Goal: Task Accomplishment & Management: Complete application form

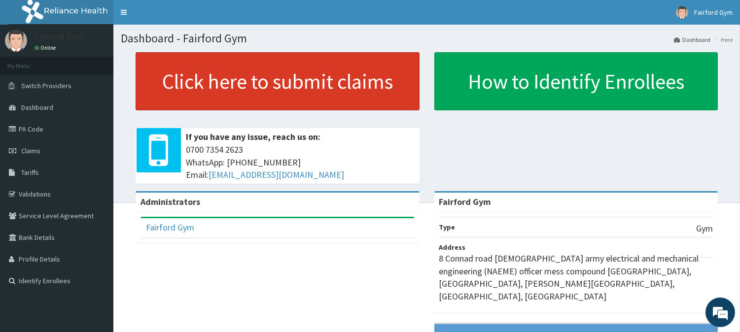
click at [303, 89] on link "Click here to submit claims" at bounding box center [278, 81] width 284 height 58
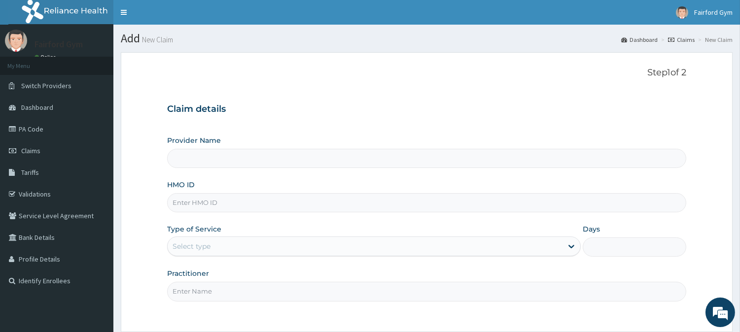
type input "Fairford Gym"
type input "1"
click at [288, 148] on div "Provider Name Fairford Gym" at bounding box center [426, 152] width 519 height 33
click at [240, 204] on input "HMO ID" at bounding box center [426, 202] width 519 height 19
paste input "ISW/10347/F"
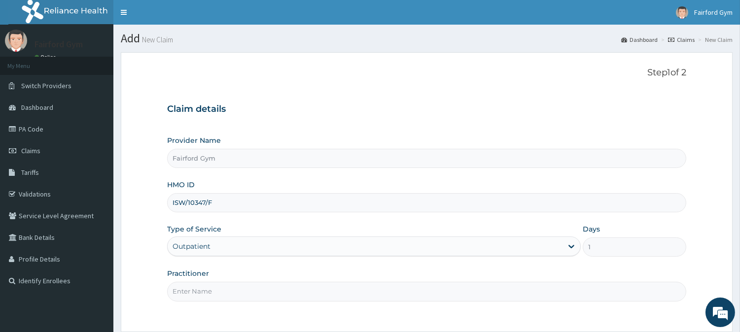
type input "ISW/10347/F"
click at [247, 285] on input "Practitioner" at bounding box center [426, 291] width 519 height 19
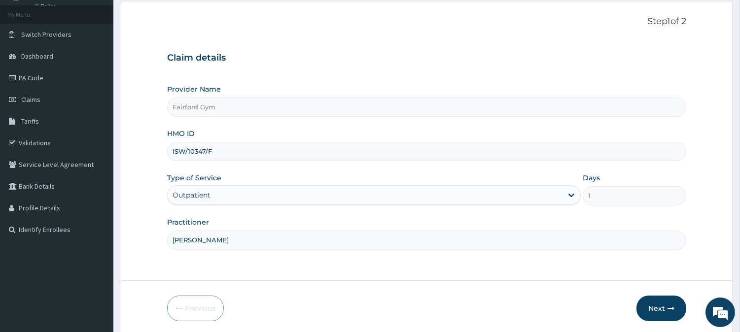
scroll to position [88, 0]
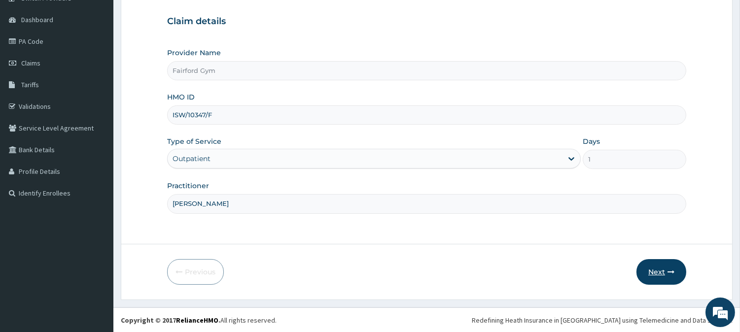
type input "EMMANUEL"
click at [664, 267] on button "Next" at bounding box center [662, 272] width 50 height 26
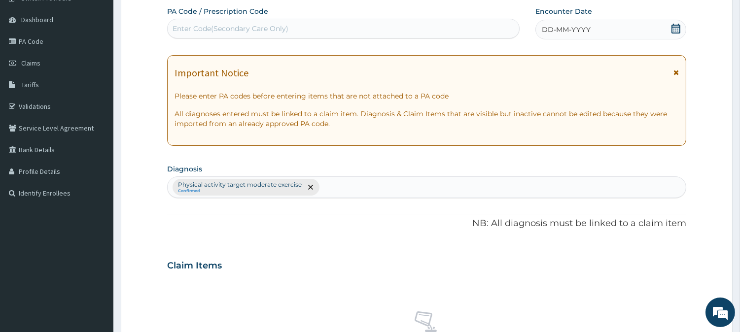
click at [192, 26] on div "Enter Code(Secondary Care Only)" at bounding box center [231, 29] width 116 height 10
paste input "PA/C0B194"
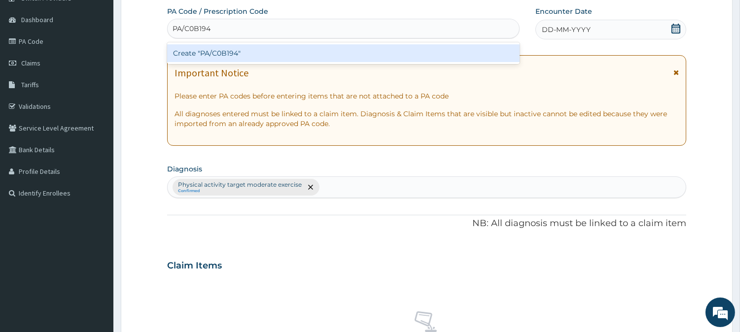
type input "PA/C0B194"
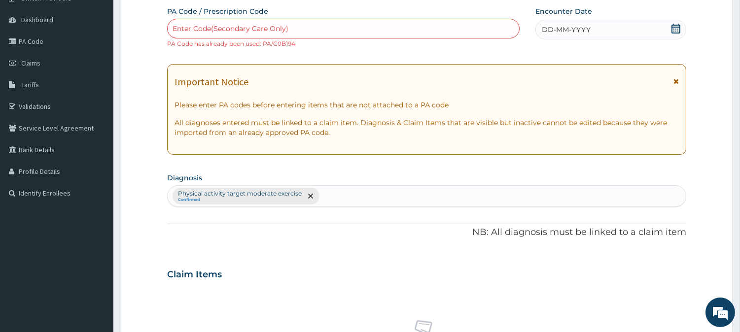
scroll to position [387, 0]
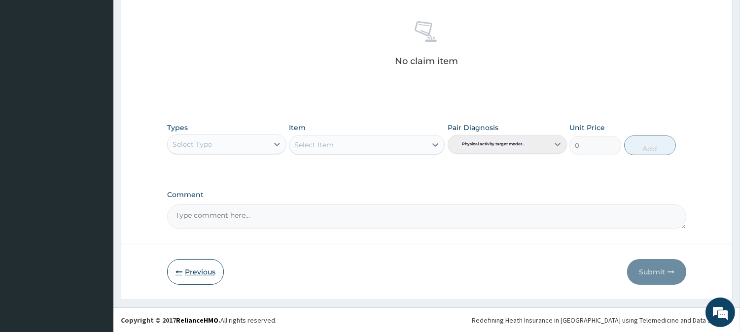
click at [189, 274] on button "Previous" at bounding box center [195, 272] width 57 height 26
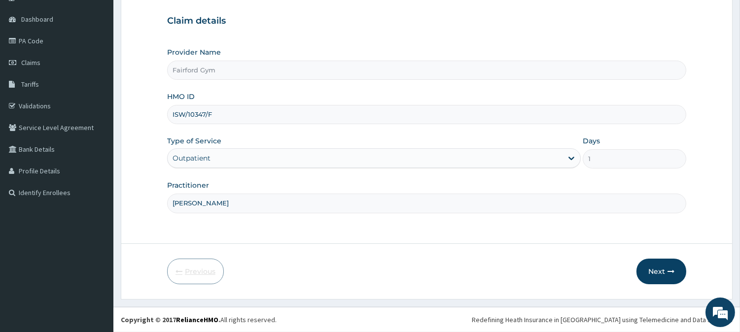
scroll to position [88, 0]
drag, startPoint x: 222, startPoint y: 115, endPoint x: 155, endPoint y: 110, distance: 67.2
click at [155, 110] on form "Step 1 of 2 Claim details Provider Name Fairford Gym HMO ID ISW/10347/F Type of…" at bounding box center [427, 132] width 612 height 336
paste input "FCL/10141/A"
type input "FCL/10141/A"
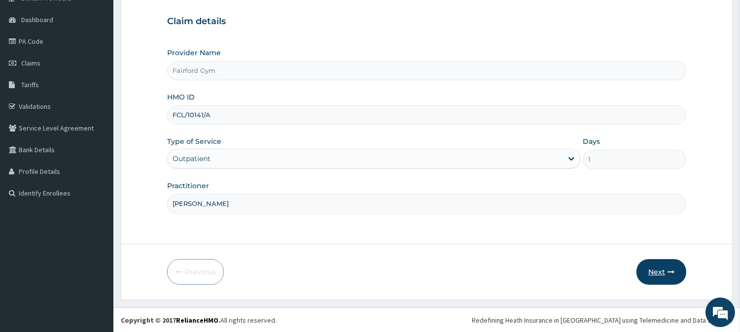
click at [663, 268] on button "Next" at bounding box center [662, 272] width 50 height 26
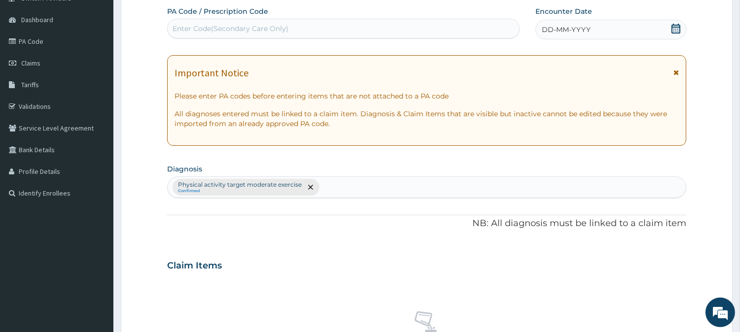
click at [257, 22] on div "Enter Code(Secondary Care Only)" at bounding box center [344, 29] width 352 height 16
paste input "PA/128ABB"
type input "PA/128ABB"
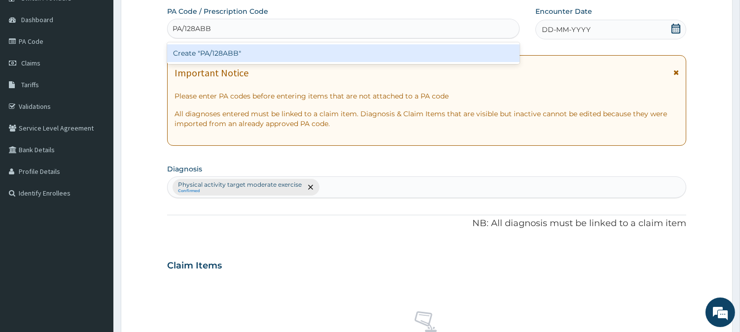
click at [298, 48] on div "Create "PA/128ABB"" at bounding box center [343, 53] width 353 height 18
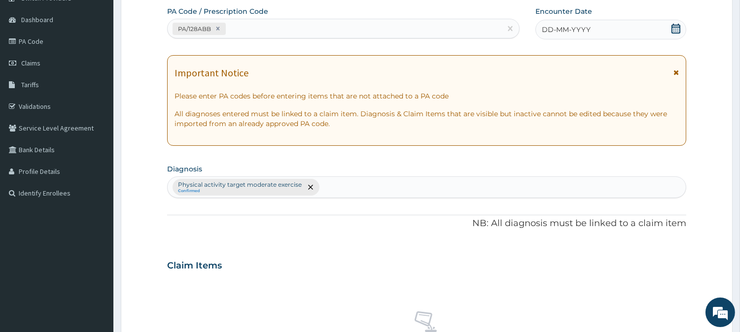
click at [607, 27] on div "DD-MM-YYYY" at bounding box center [610, 30] width 151 height 20
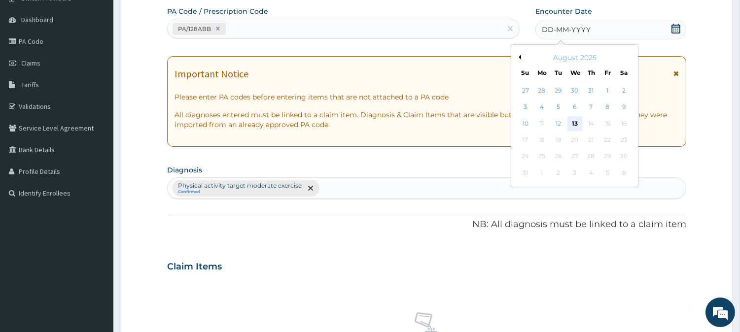
click at [570, 121] on div "13" at bounding box center [574, 123] width 15 height 15
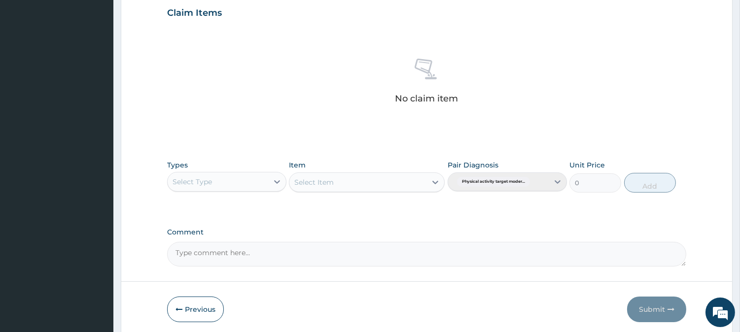
scroll to position [352, 0]
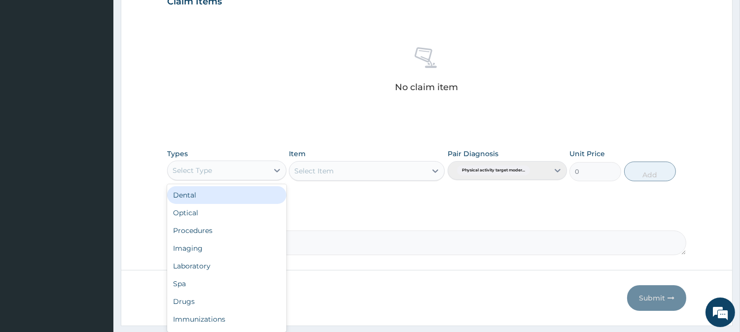
click at [249, 171] on div "Select Type" at bounding box center [218, 171] width 101 height 16
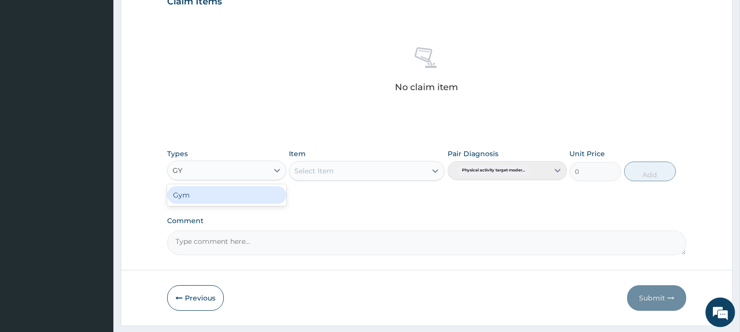
type input "GYM"
click at [191, 193] on div "Gym" at bounding box center [226, 195] width 119 height 18
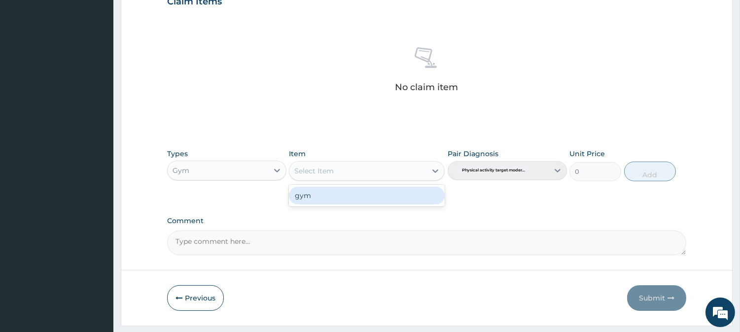
click at [358, 170] on div "Select Item" at bounding box center [357, 171] width 137 height 16
click at [334, 192] on div "gym" at bounding box center [367, 196] width 156 height 18
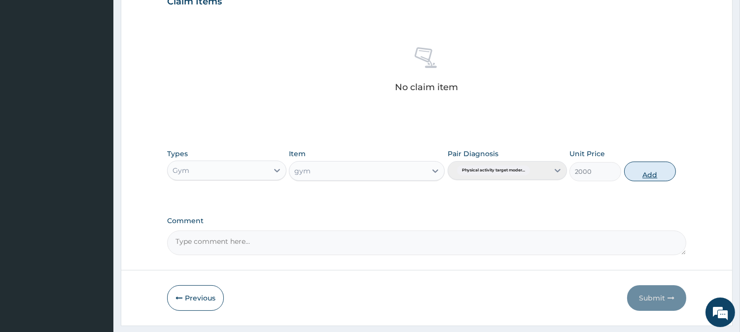
click at [645, 176] on button "Add" at bounding box center [650, 172] width 52 height 20
type input "0"
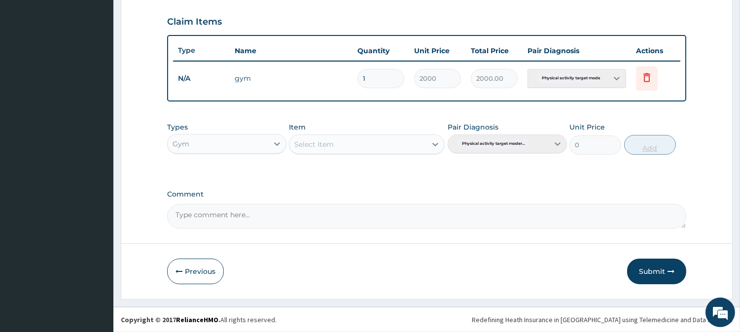
scroll to position [331, 0]
type input "0.00"
type input "2"
type input "4000.00"
type input "2"
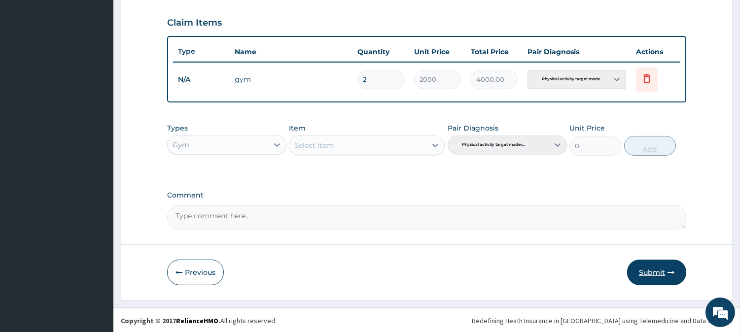
click at [672, 277] on button "Submit" at bounding box center [656, 273] width 59 height 26
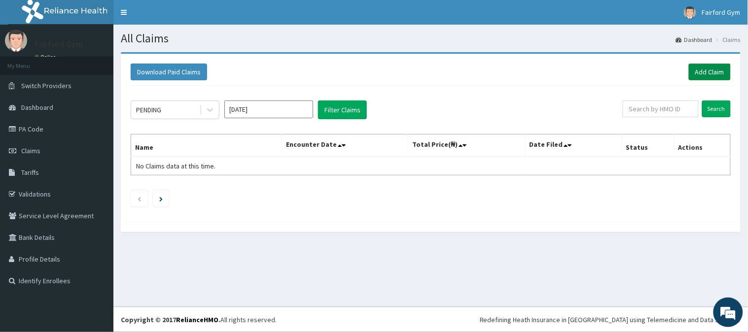
click at [712, 71] on link "Add Claim" at bounding box center [710, 72] width 42 height 17
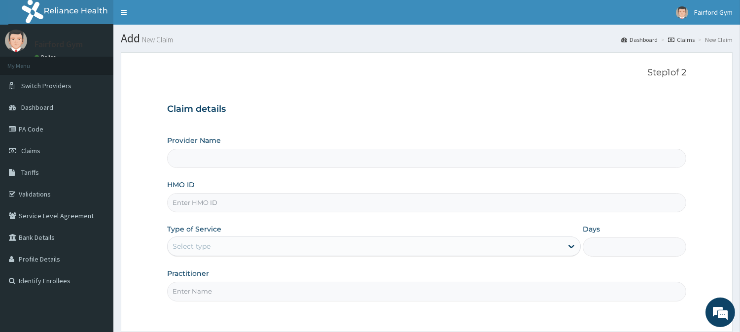
type input "Fairford Gym"
type input "1"
click at [244, 208] on input "HMO ID" at bounding box center [426, 202] width 519 height 19
type input "EIS/11643/A"
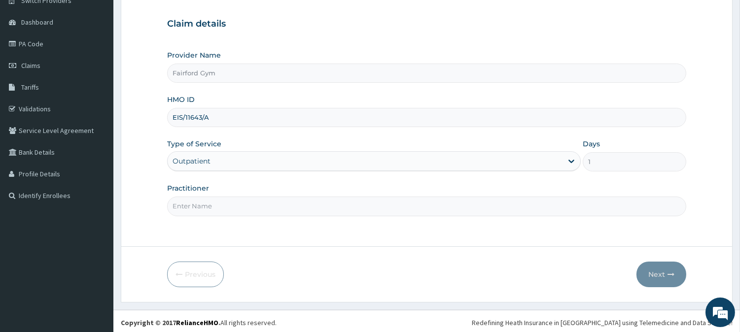
scroll to position [88, 0]
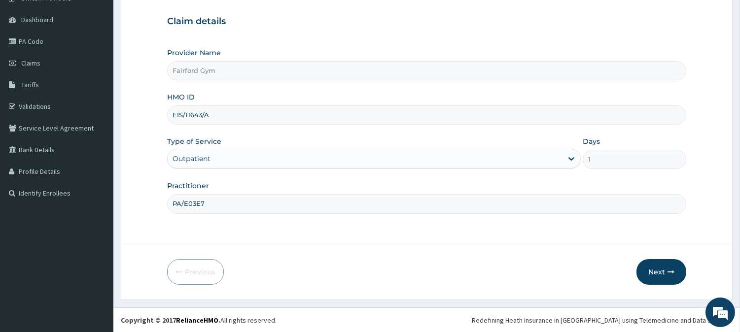
type input "PA/E03E78"
drag, startPoint x: 215, startPoint y: 207, endPoint x: 129, endPoint y: 205, distance: 85.8
click at [129, 205] on form "Step 1 of 2 Claim details Provider Name Fairford Gym HMO ID EIS/11643/A Type of…" at bounding box center [427, 132] width 612 height 336
type input "EMMANUEL"
click at [663, 270] on button "Next" at bounding box center [662, 272] width 50 height 26
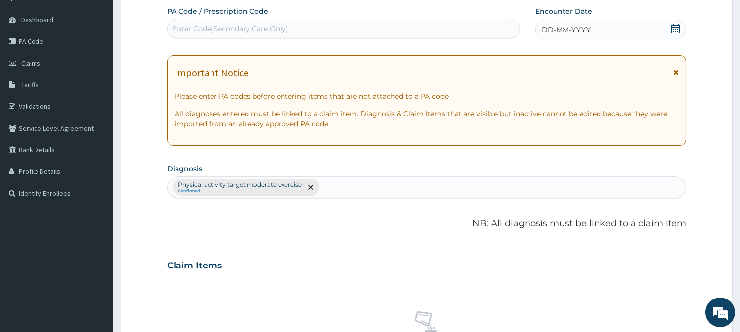
click at [336, 43] on div "PA Code / Prescription Code Enter Code(Secondary Care Only) Encounter Date DD-M…" at bounding box center [426, 262] width 519 height 513
click at [293, 32] on div "Enter Code(Secondary Care Only)" at bounding box center [344, 29] width 352 height 16
paste input "PA/E03E78"
type input "PA/E03E78"
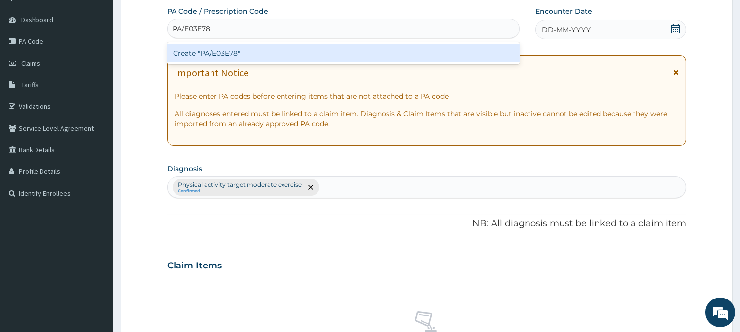
click at [494, 48] on div "Create "PA/E03E78"" at bounding box center [343, 53] width 353 height 18
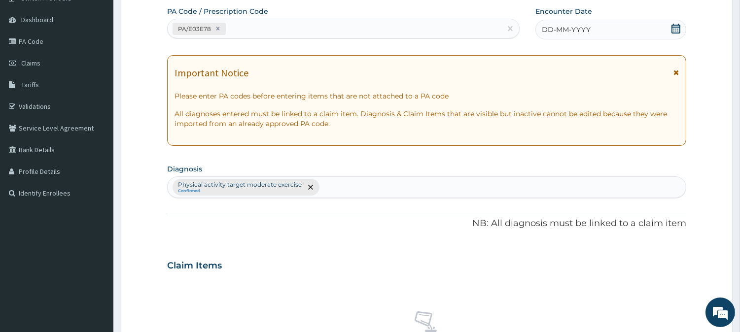
click at [623, 21] on div "DD-MM-YYYY" at bounding box center [610, 30] width 151 height 20
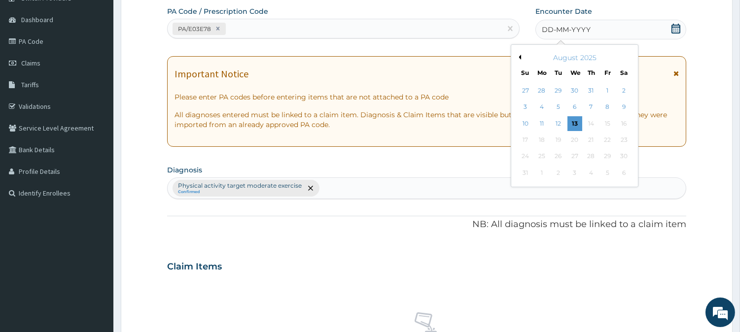
click at [519, 56] on button "Previous Month" at bounding box center [518, 57] width 5 height 5
click at [624, 137] on div "28" at bounding box center [623, 140] width 15 height 15
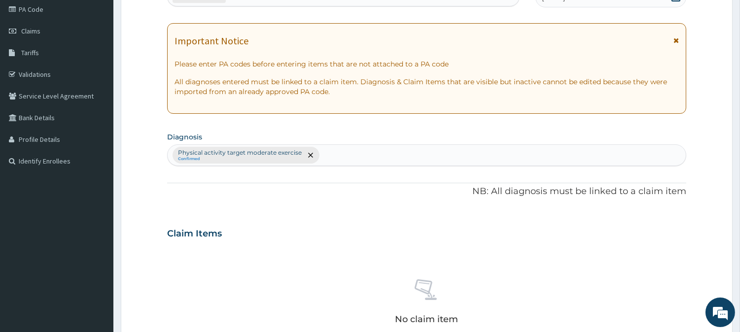
scroll to position [378, 0]
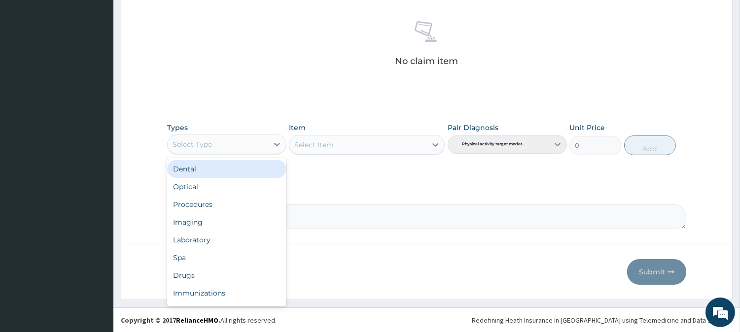
click at [264, 149] on div "Select Type" at bounding box center [218, 145] width 101 height 16
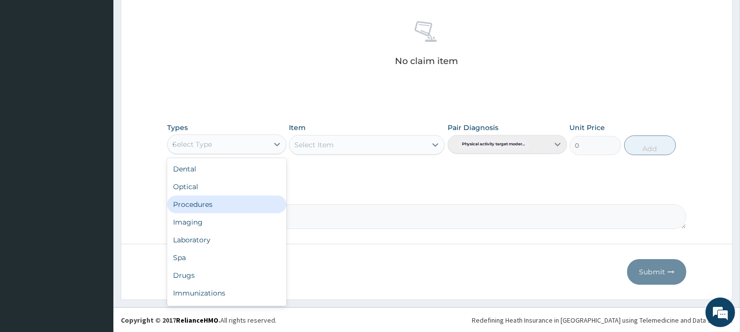
type input "GY"
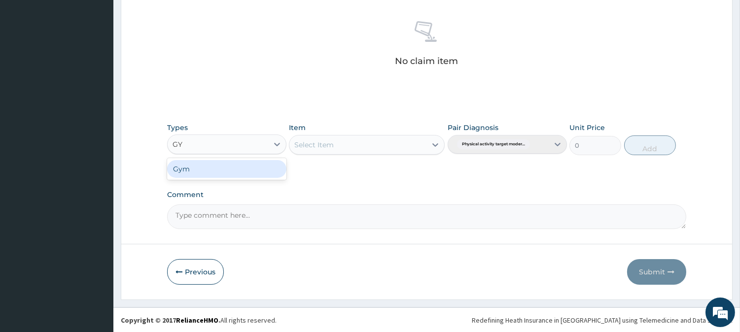
click at [217, 171] on div "Gym" at bounding box center [226, 169] width 119 height 18
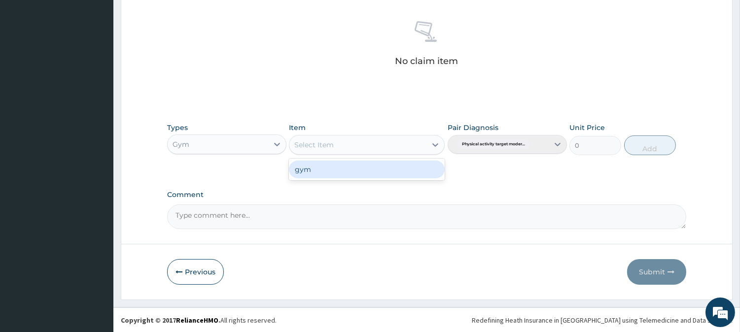
click at [351, 141] on div "Select Item" at bounding box center [357, 145] width 137 height 16
click at [329, 171] on div "gym" at bounding box center [367, 170] width 156 height 18
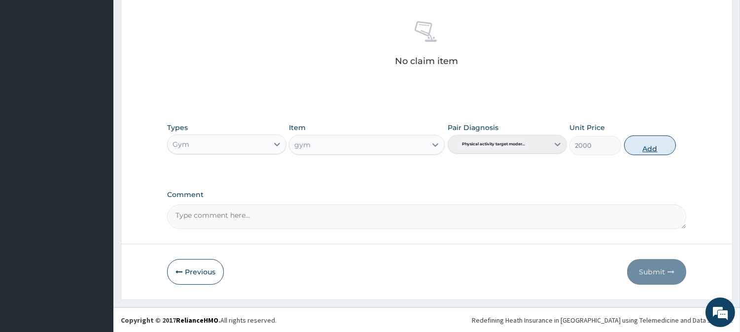
click at [637, 150] on button "Add" at bounding box center [650, 146] width 52 height 20
type input "0"
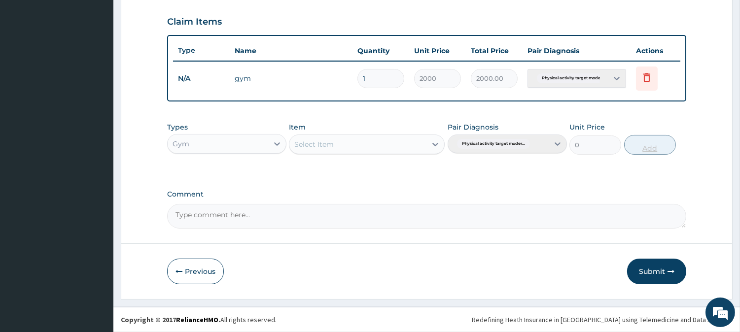
scroll to position [331, 0]
type input "2"
type input "4000.00"
type input "2"
click at [664, 278] on button "Submit" at bounding box center [656, 273] width 59 height 26
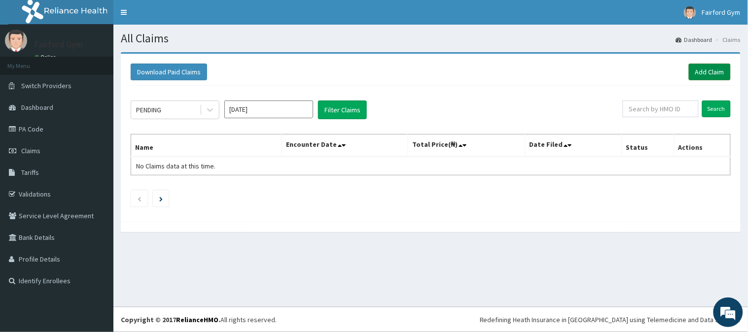
click at [718, 71] on link "Add Claim" at bounding box center [710, 72] width 42 height 17
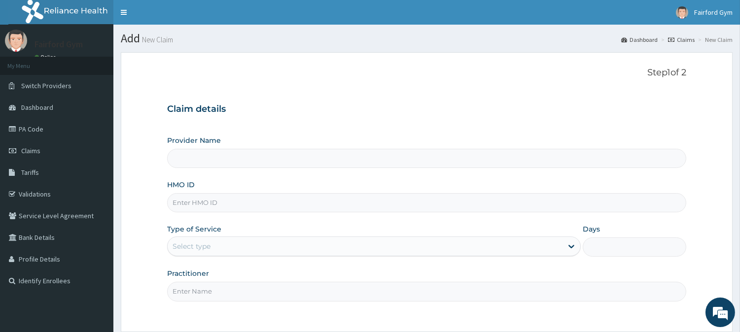
type input "Fairford Gym"
type input "1"
click at [219, 204] on input "HMO ID" at bounding box center [426, 202] width 519 height 19
